Goal: Task Accomplishment & Management: Manage account settings

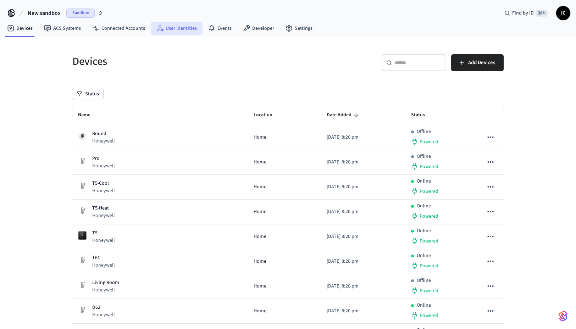
click at [179, 29] on link "User Identities" at bounding box center [177, 28] width 52 height 13
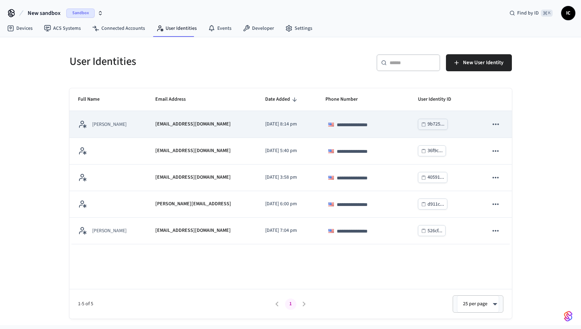
click at [498, 124] on icon "sticky table" at bounding box center [496, 123] width 6 height 1
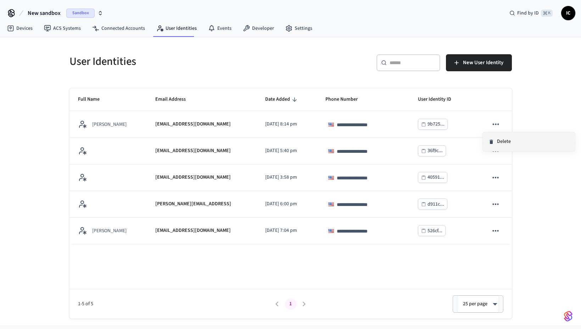
click at [504, 138] on li "Delete" at bounding box center [529, 141] width 92 height 19
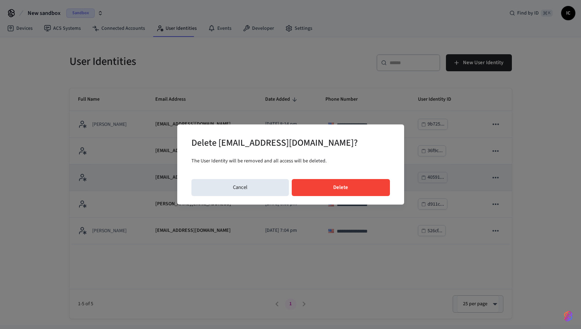
click at [332, 187] on button "Delete" at bounding box center [341, 187] width 98 height 17
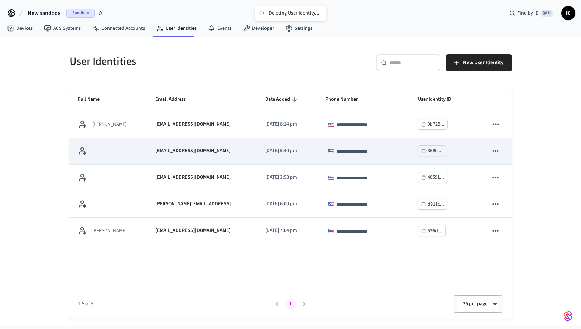
click at [496, 151] on icon "sticky table" at bounding box center [496, 150] width 6 height 1
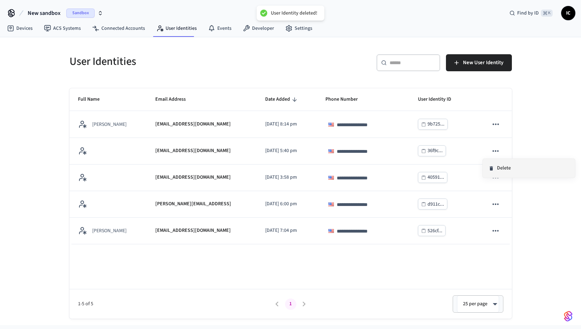
click at [506, 171] on li "Delete" at bounding box center [529, 168] width 92 height 19
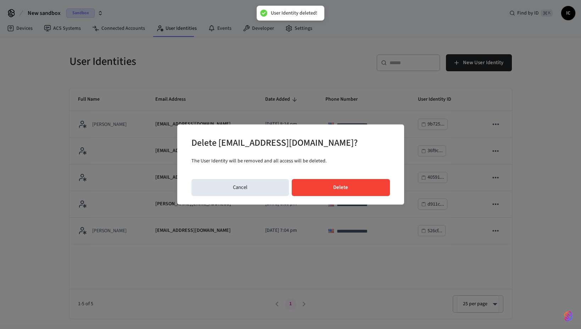
click at [359, 192] on button "Delete" at bounding box center [341, 187] width 98 height 17
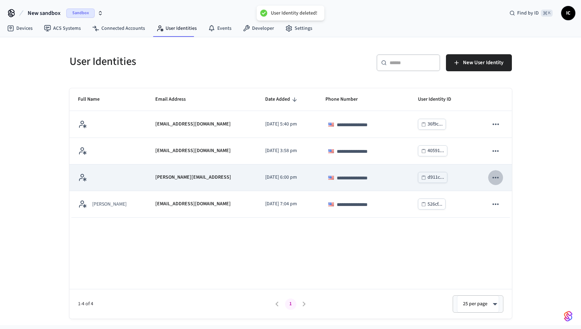
click at [498, 178] on icon "sticky table" at bounding box center [495, 177] width 9 height 9
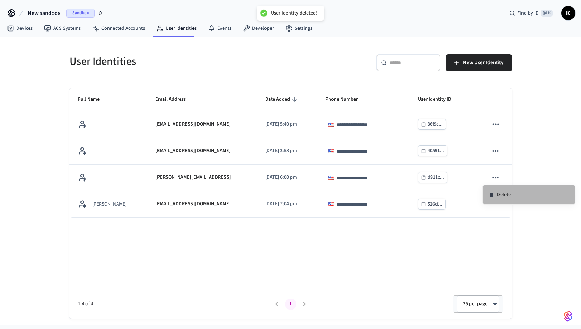
click at [522, 191] on li "Delete" at bounding box center [529, 195] width 92 height 19
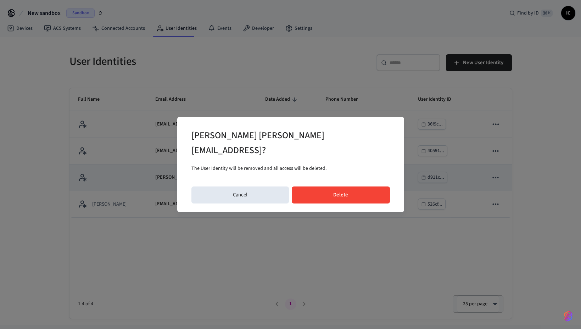
click at [348, 187] on button "Delete" at bounding box center [341, 195] width 98 height 17
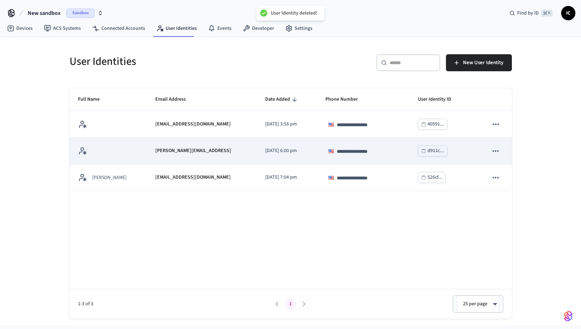
click at [496, 149] on icon "sticky table" at bounding box center [495, 151] width 9 height 9
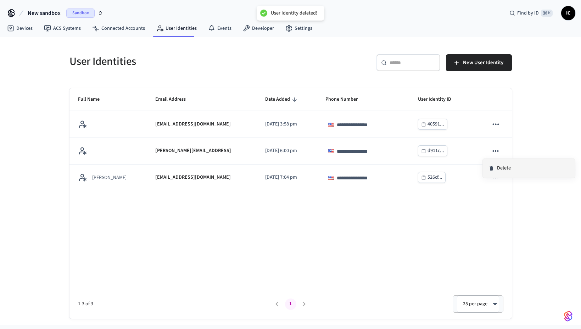
click at [512, 167] on li "Delete" at bounding box center [529, 168] width 92 height 19
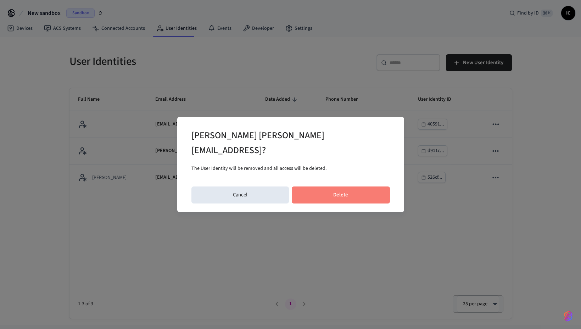
click at [371, 187] on button "Delete" at bounding box center [341, 195] width 98 height 17
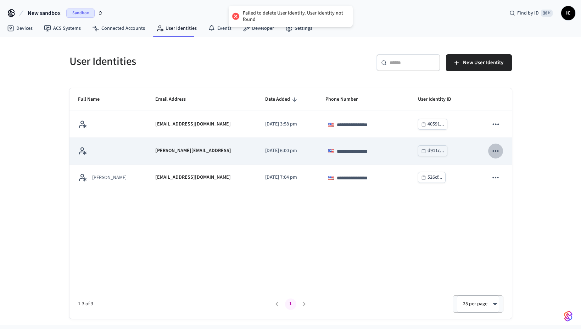
click at [495, 152] on icon "sticky table" at bounding box center [495, 151] width 9 height 9
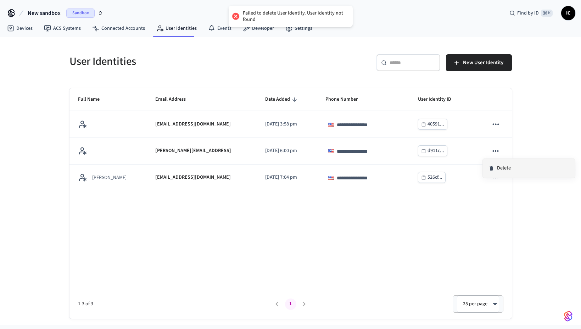
click at [518, 169] on li "Delete" at bounding box center [529, 168] width 92 height 19
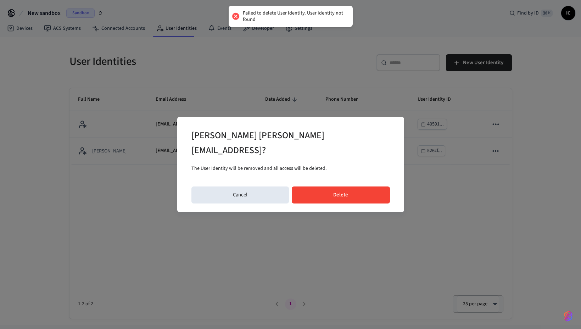
click at [370, 187] on button "Delete" at bounding box center [341, 195] width 98 height 17
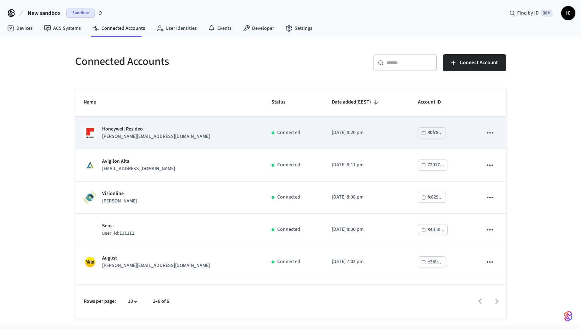
click at [486, 134] on icon "sticky table" at bounding box center [490, 132] width 9 height 9
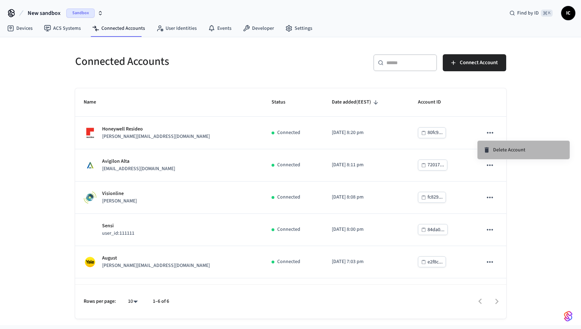
click at [499, 151] on span "Delete Account" at bounding box center [510, 150] width 32 height 7
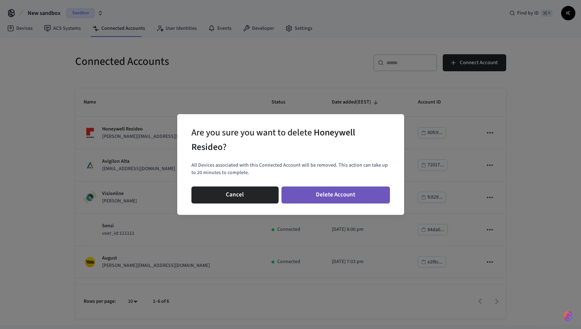
click at [336, 199] on button "Delete Account" at bounding box center [336, 195] width 109 height 17
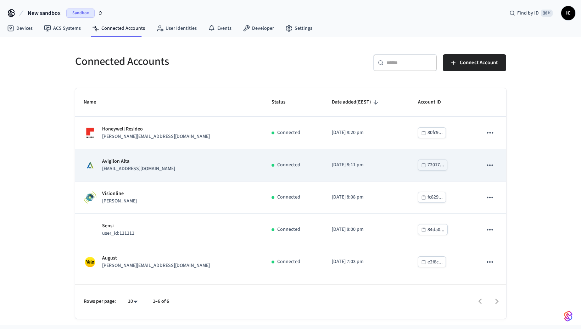
click at [232, 176] on td "Avigilon Alta eng.avigilon_alta+4dc70d0b-6d36-469c-8891-5b22ca7a56ee@getseam.com" at bounding box center [169, 165] width 188 height 32
click at [486, 164] on icon "sticky table" at bounding box center [490, 165] width 9 height 9
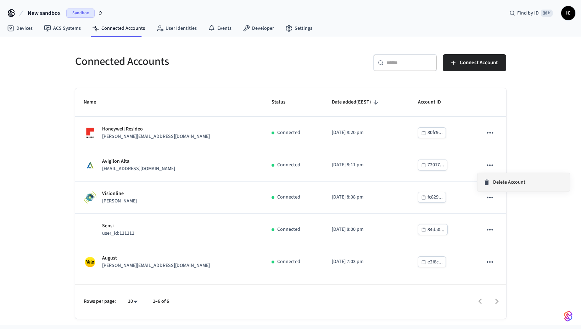
click at [492, 180] on div "Delete Account" at bounding box center [505, 182] width 42 height 7
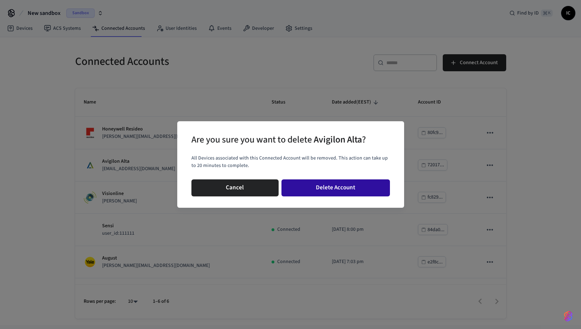
click at [354, 189] on button "Delete Account" at bounding box center [336, 188] width 109 height 17
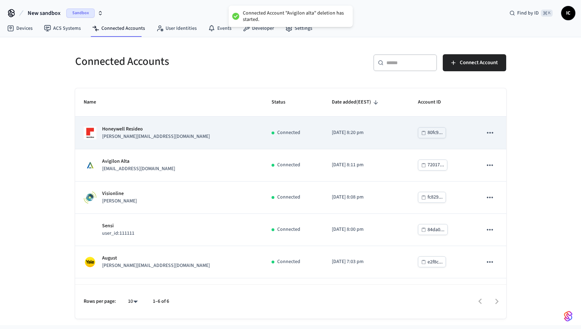
click at [487, 133] on icon "sticky table" at bounding box center [490, 132] width 9 height 9
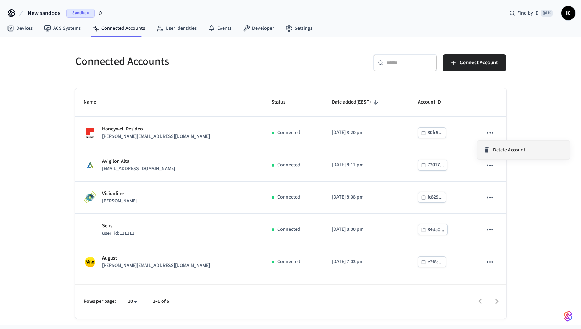
click at [504, 150] on span "Delete Account" at bounding box center [510, 150] width 32 height 7
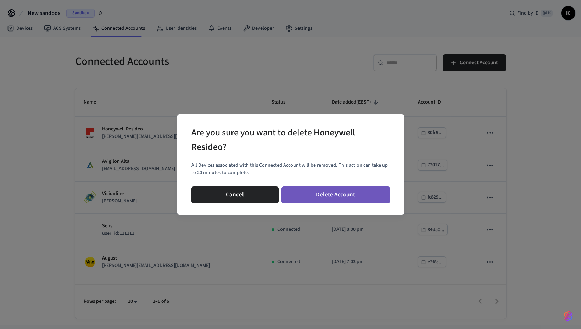
click at [338, 193] on button "Delete Account" at bounding box center [336, 195] width 109 height 17
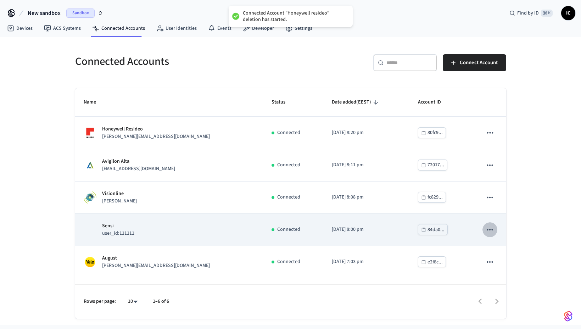
click at [486, 229] on icon "sticky table" at bounding box center [490, 229] width 9 height 9
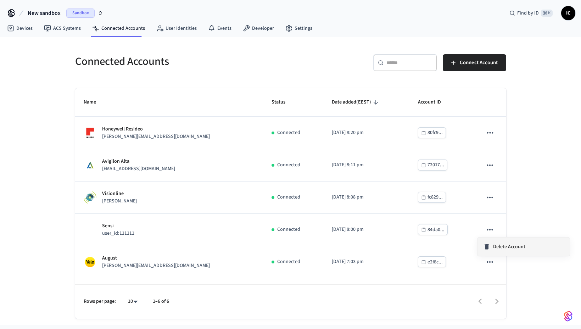
click at [496, 244] on span "Delete Account" at bounding box center [510, 246] width 32 height 7
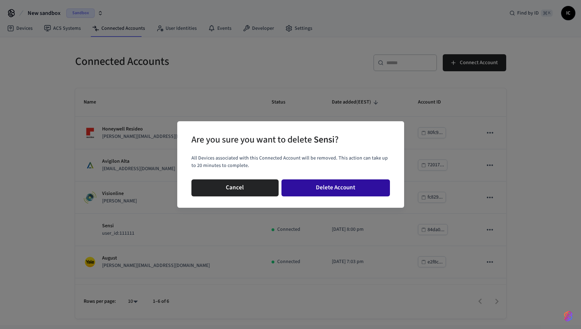
click at [332, 189] on button "Delete Account" at bounding box center [336, 188] width 109 height 17
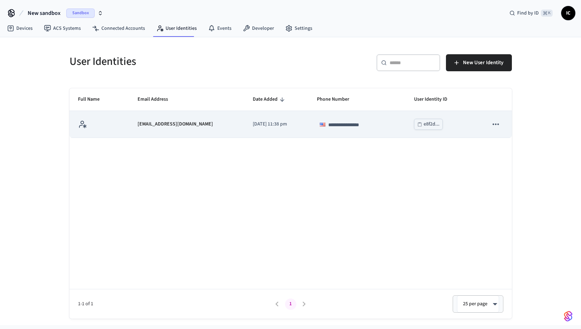
click at [496, 122] on icon "sticky table" at bounding box center [495, 124] width 9 height 9
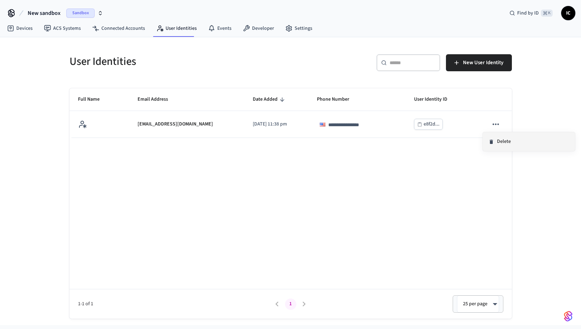
click at [507, 140] on li "Delete" at bounding box center [529, 141] width 92 height 19
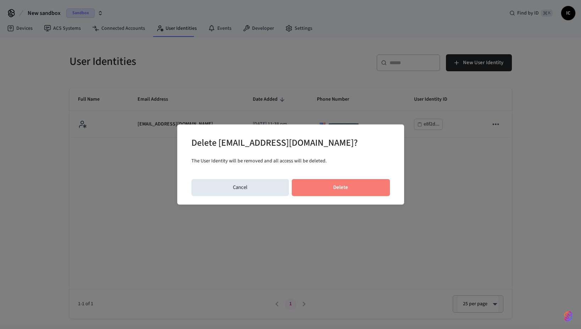
click at [374, 185] on button "Delete" at bounding box center [341, 187] width 98 height 17
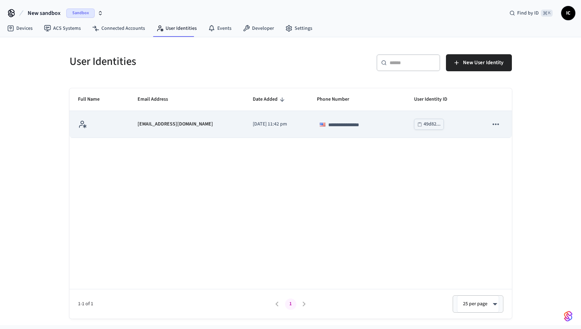
click at [497, 125] on icon "sticky table" at bounding box center [495, 124] width 9 height 9
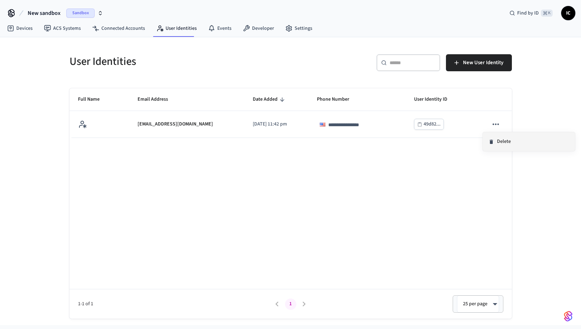
click at [502, 142] on li "Delete" at bounding box center [529, 141] width 92 height 19
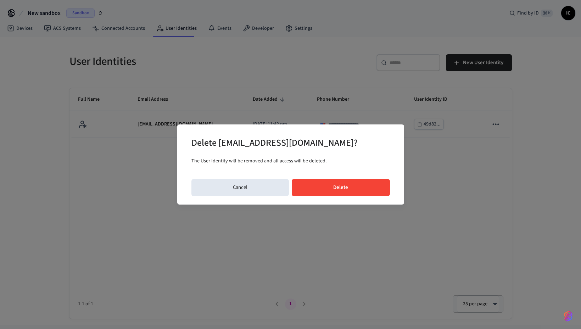
click at [369, 187] on button "Delete" at bounding box center [341, 187] width 98 height 17
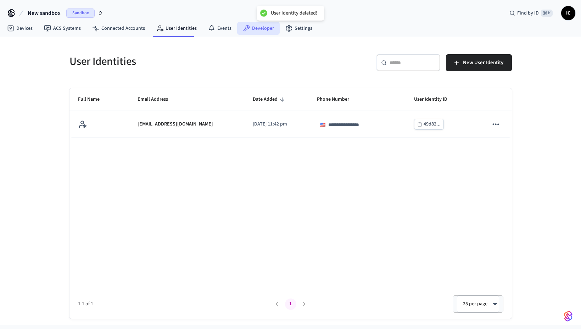
click at [252, 25] on link "Developer" at bounding box center [258, 28] width 43 height 13
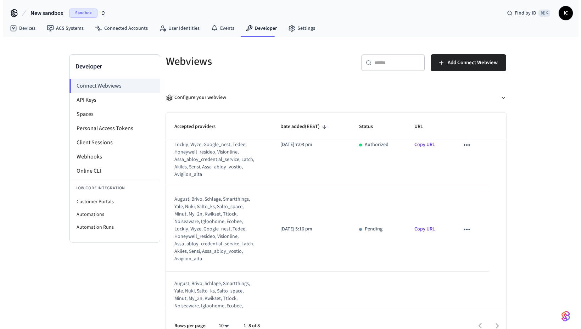
scroll to position [485, 0]
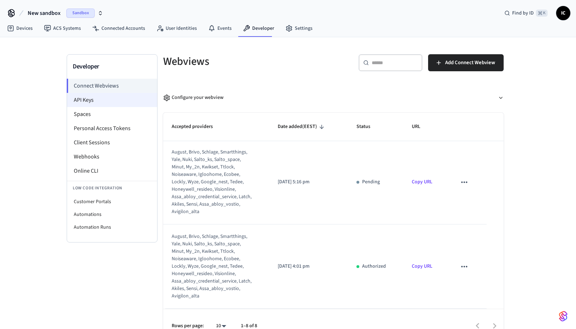
click at [108, 103] on li "API Keys" at bounding box center [112, 100] width 90 height 14
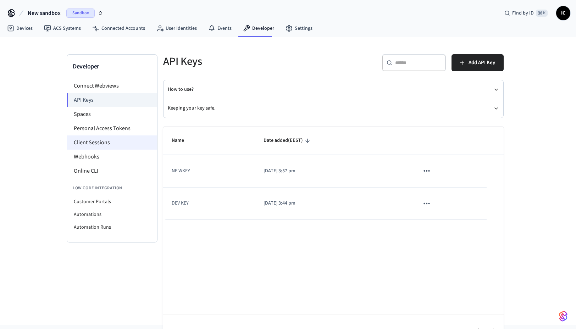
click at [113, 146] on li "Client Sessions" at bounding box center [112, 143] width 90 height 14
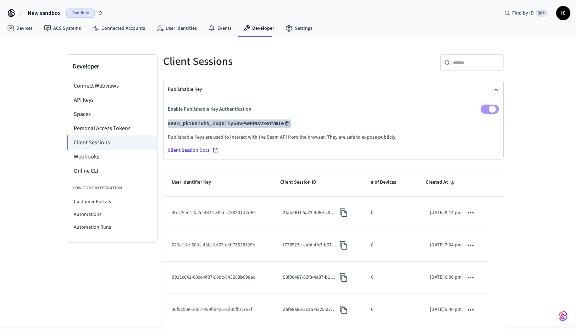
click at [287, 124] on icon at bounding box center [287, 123] width 5 height 5
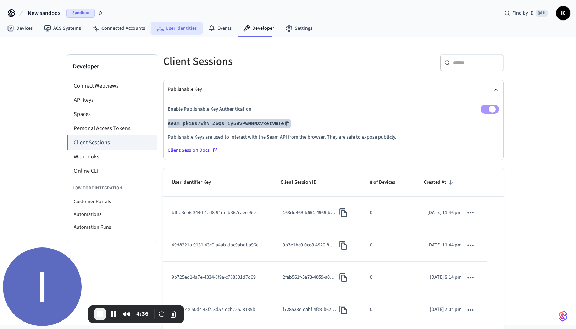
click at [188, 28] on link "User Identities" at bounding box center [177, 28] width 52 height 13
